Goal: Information Seeking & Learning: Learn about a topic

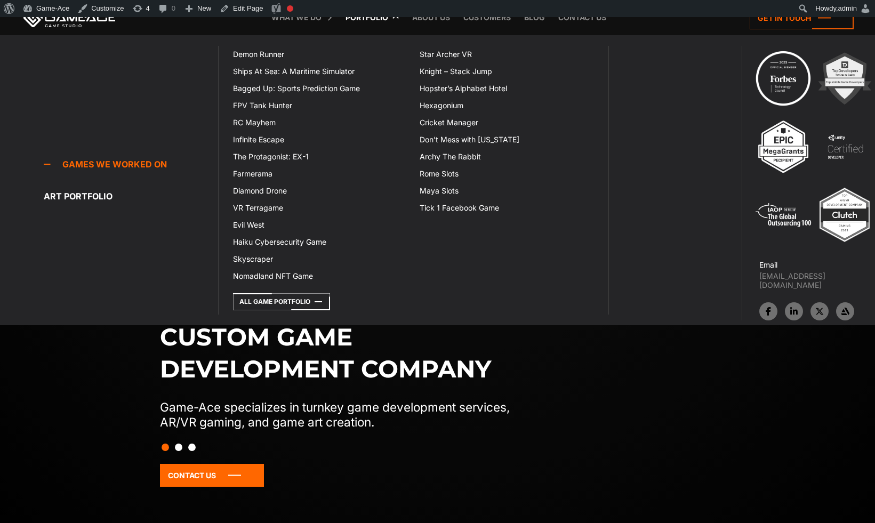
click at [376, 22] on link "Portfolio" at bounding box center [366, 17] width 53 height 35
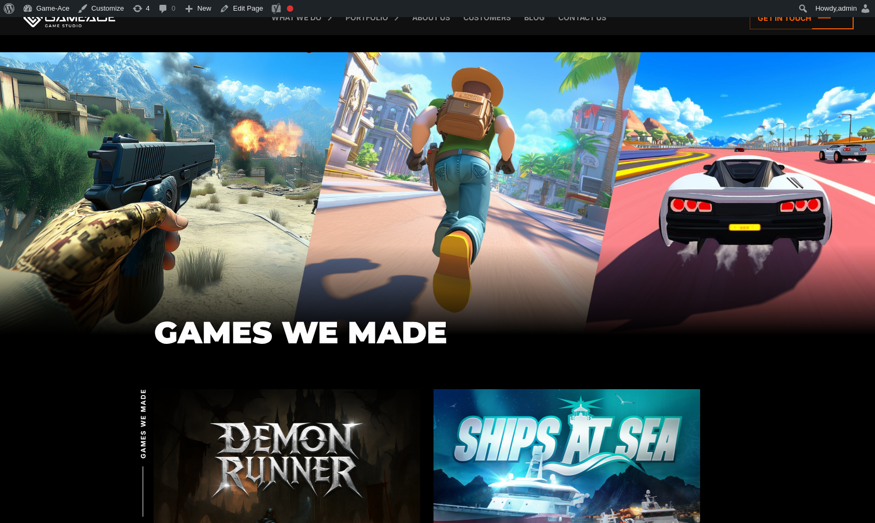
scroll to position [297, 0]
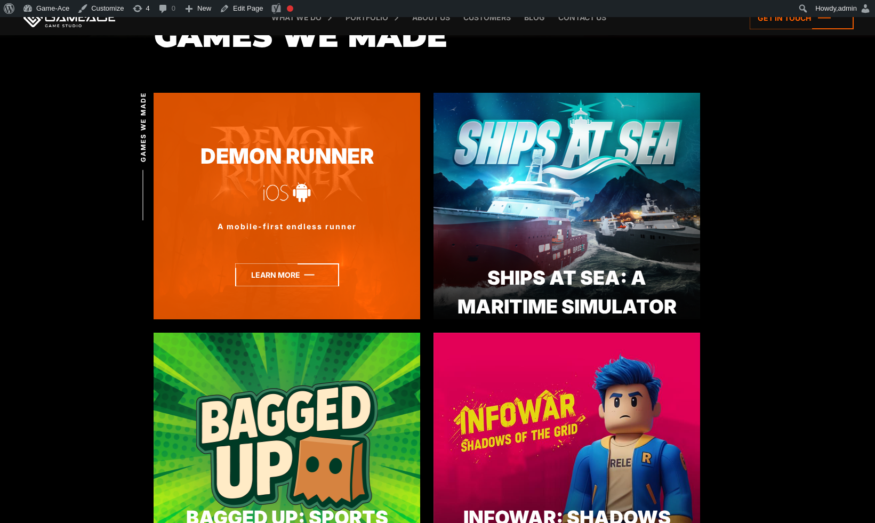
click at [287, 275] on icon at bounding box center [287, 275] width 104 height 23
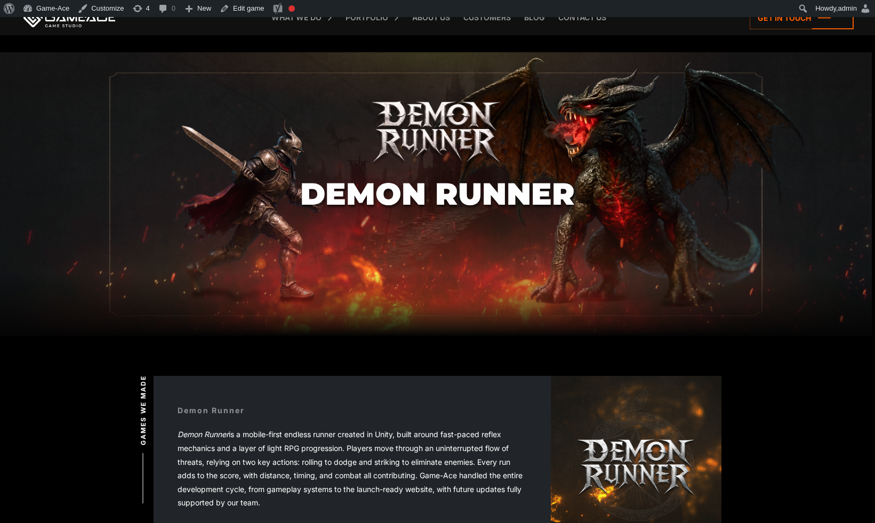
click at [467, 196] on h1 "Demon Runner" at bounding box center [437, 194] width 275 height 34
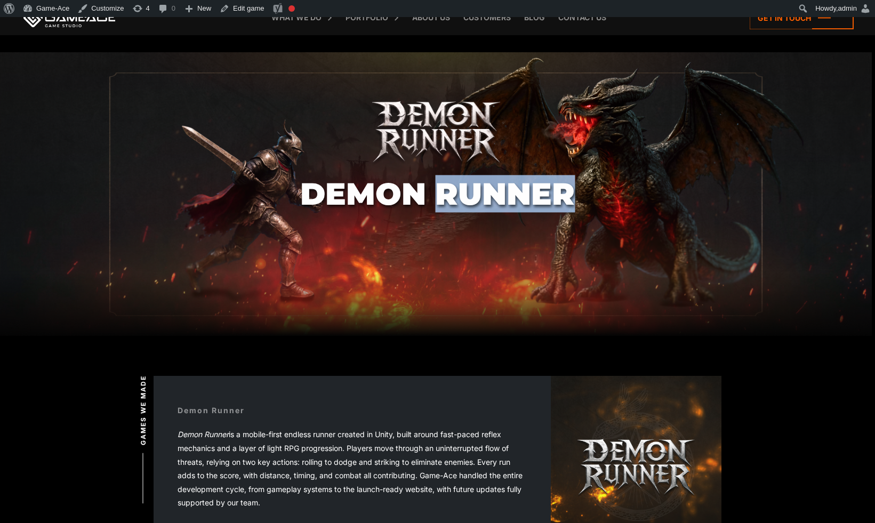
click at [467, 196] on h1 "Demon Runner" at bounding box center [437, 194] width 275 height 34
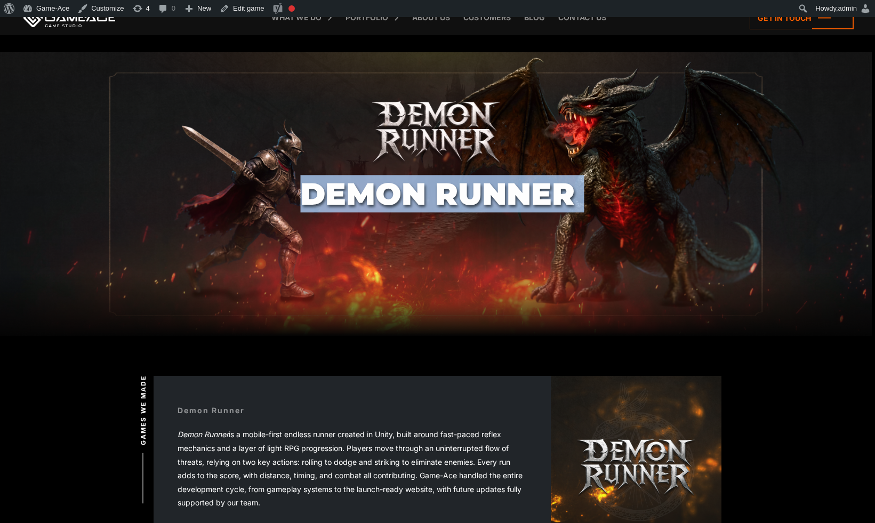
click at [467, 196] on h1 "Demon Runner" at bounding box center [437, 194] width 275 height 34
copy body "Demon Runner"
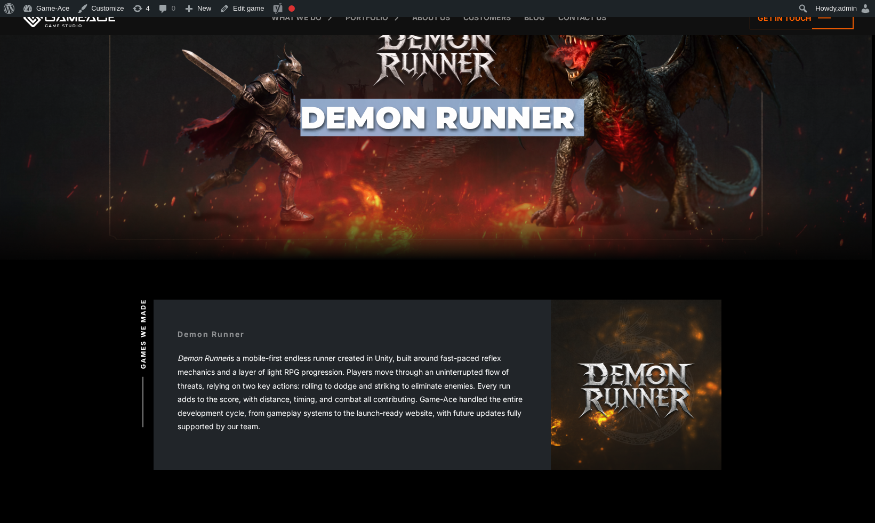
scroll to position [115, 0]
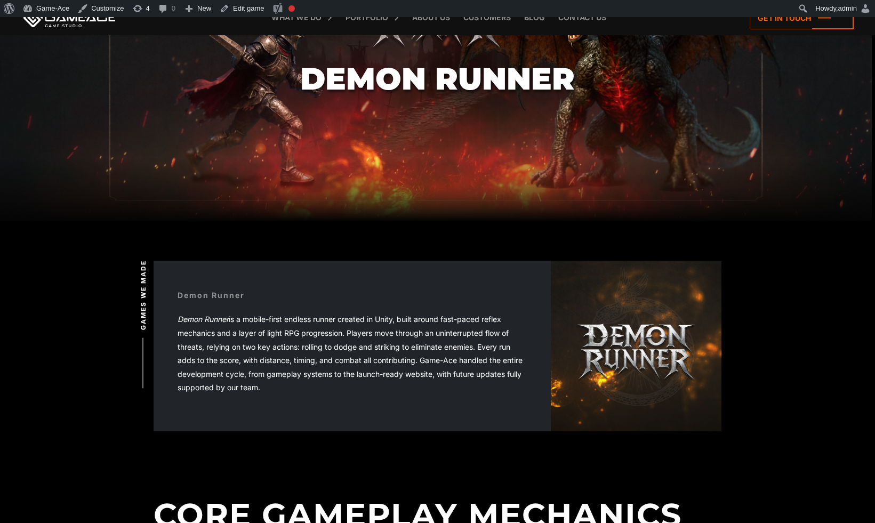
click at [382, 318] on p "Demon Runner is a mobile-first endless runner created in Unity, built around fa…" at bounding box center [352, 354] width 349 height 82
click at [310, 324] on p "Demon Runner is a mobile-first endless runner created in Unity, built around fa…" at bounding box center [352, 354] width 349 height 82
click at [398, 272] on div "Demon Runner Demon Runner is a mobile-first endless runner created in Unity, bu…" at bounding box center [352, 346] width 397 height 161
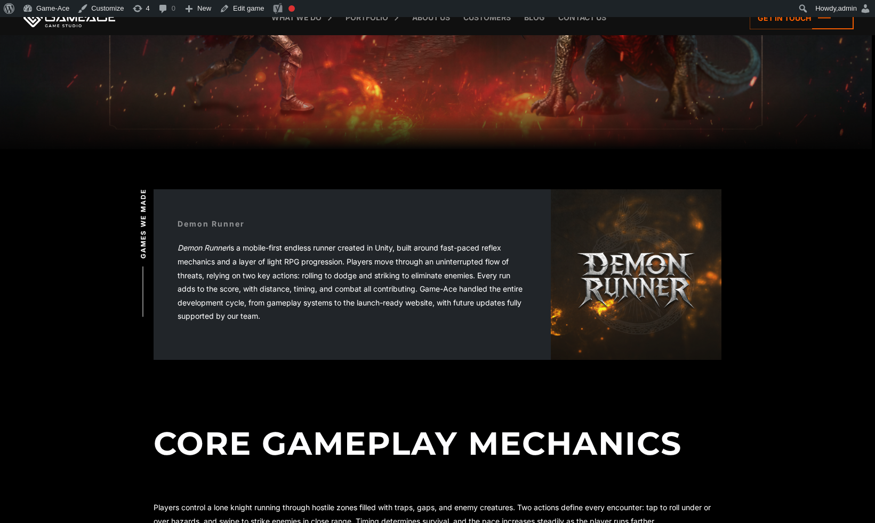
scroll to position [195, 0]
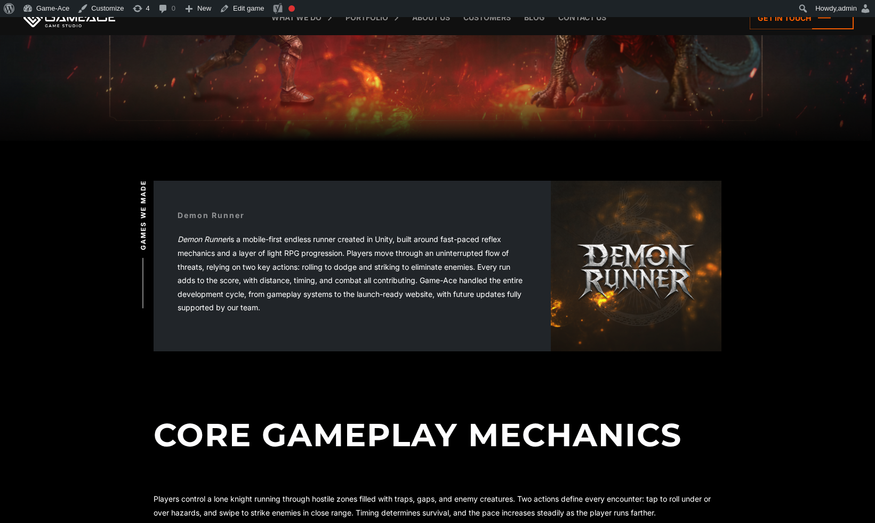
click at [485, 241] on p "Demon Runner is a mobile-first endless runner created in Unity, built around fa…" at bounding box center [352, 274] width 349 height 82
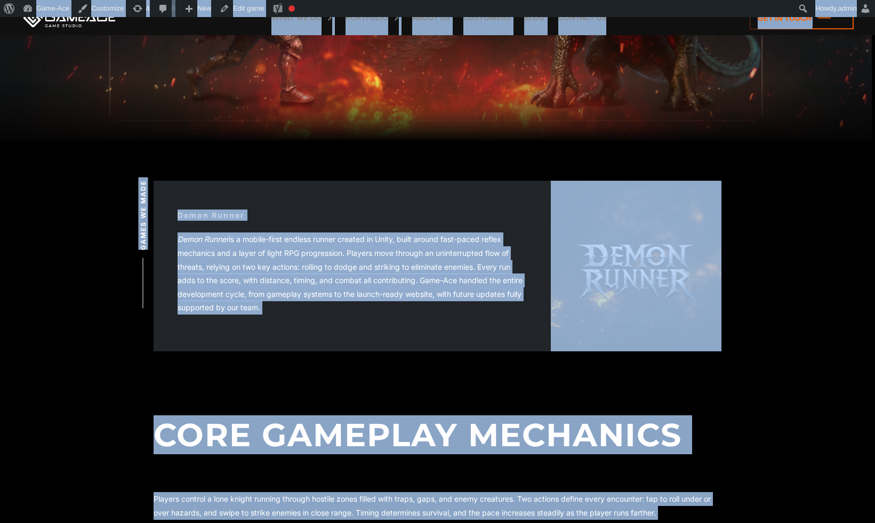
copy body "Demon Runner Games we made Back to top Demon Runner Demon Runner is a mobile-fi…"
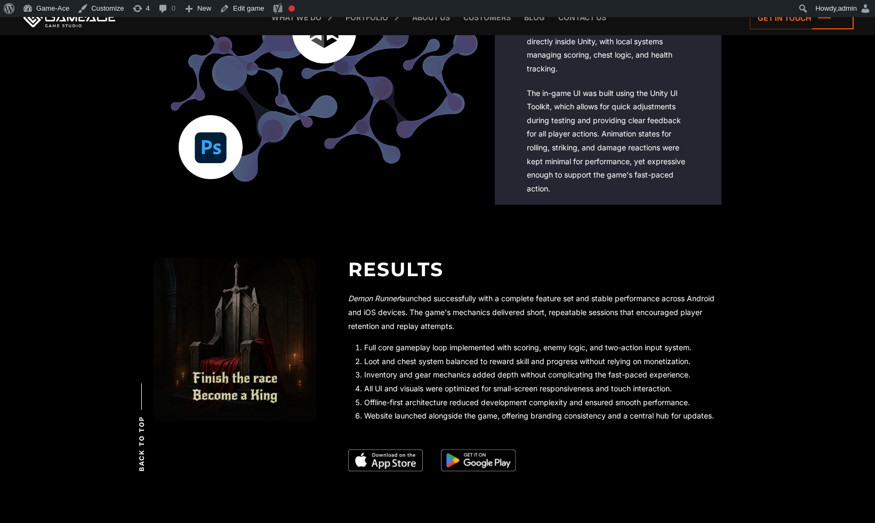
scroll to position [1814, 0]
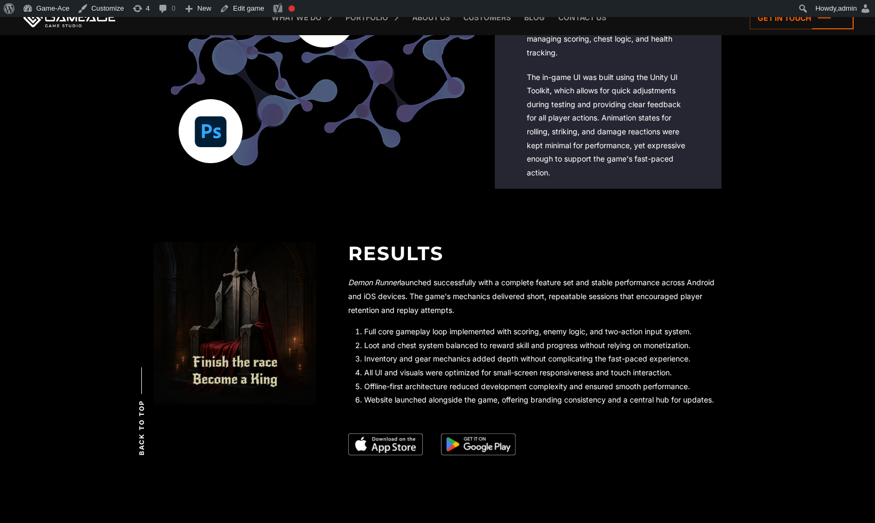
click at [393, 444] on img at bounding box center [385, 445] width 75 height 22
click at [499, 447] on img at bounding box center [478, 445] width 75 height 22
click at [716, 294] on p "Demon Runner launched successfully with a complete feature set and stable perfo…" at bounding box center [534, 296] width 373 height 41
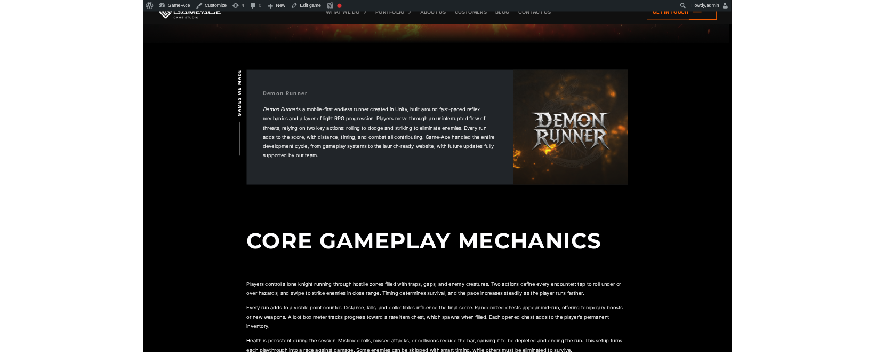
scroll to position [0, 0]
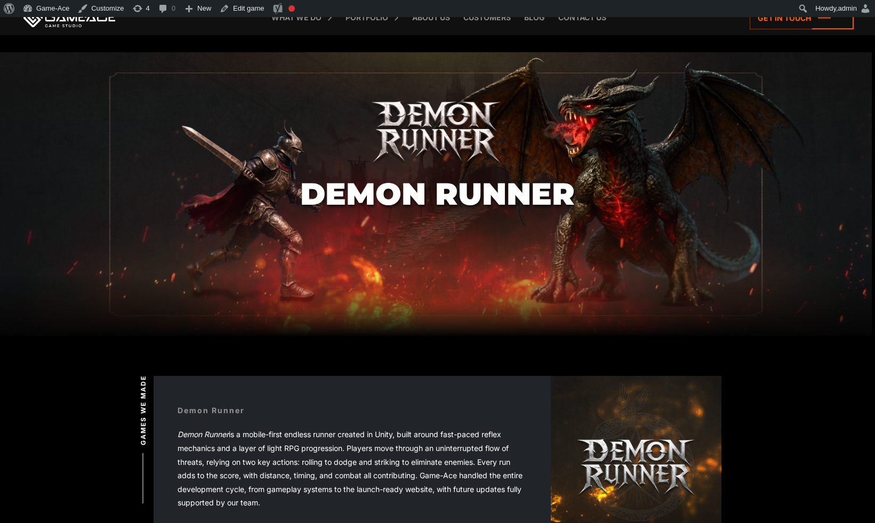
click at [142, 117] on section "Demon Runner" at bounding box center [437, 194] width 875 height 284
click at [72, 97] on section "Demon Runner" at bounding box center [437, 194] width 875 height 284
